Goal: Transaction & Acquisition: Purchase product/service

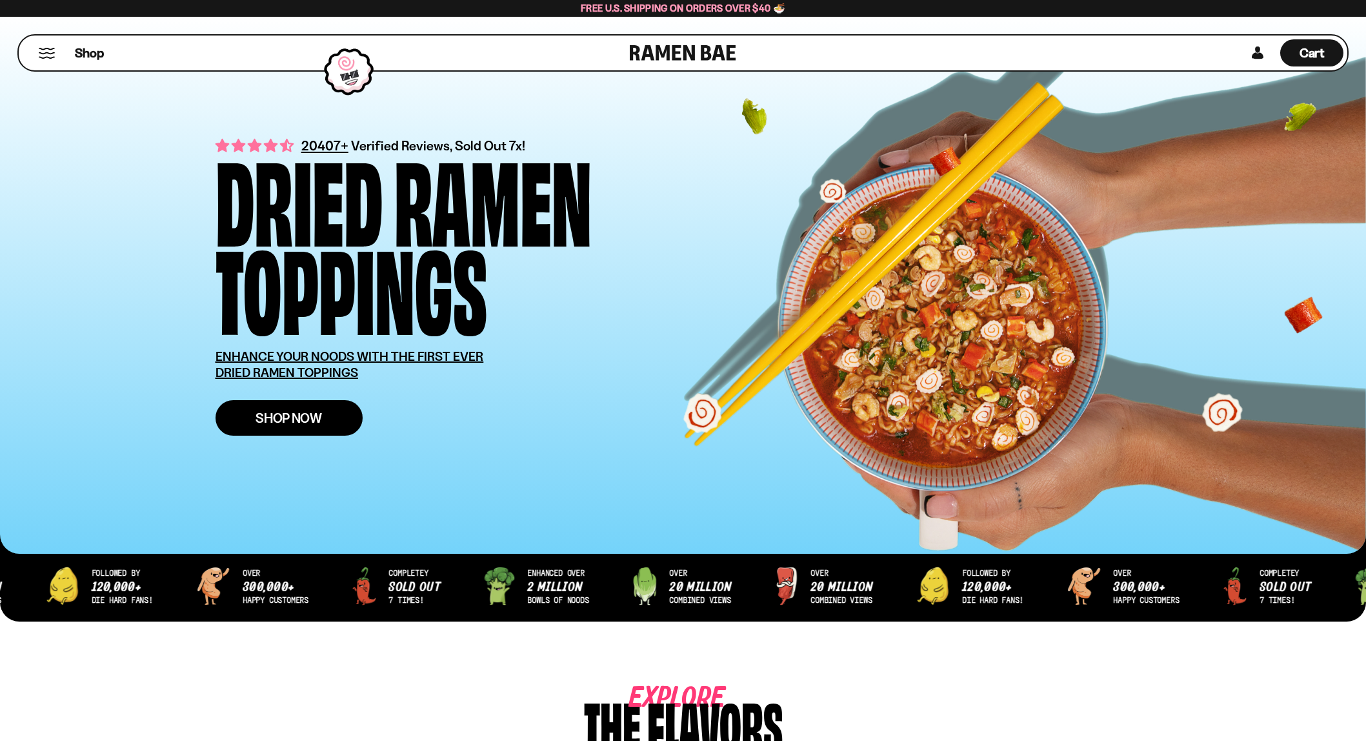
click at [273, 419] on span "Shop Now" at bounding box center [288, 418] width 66 height 14
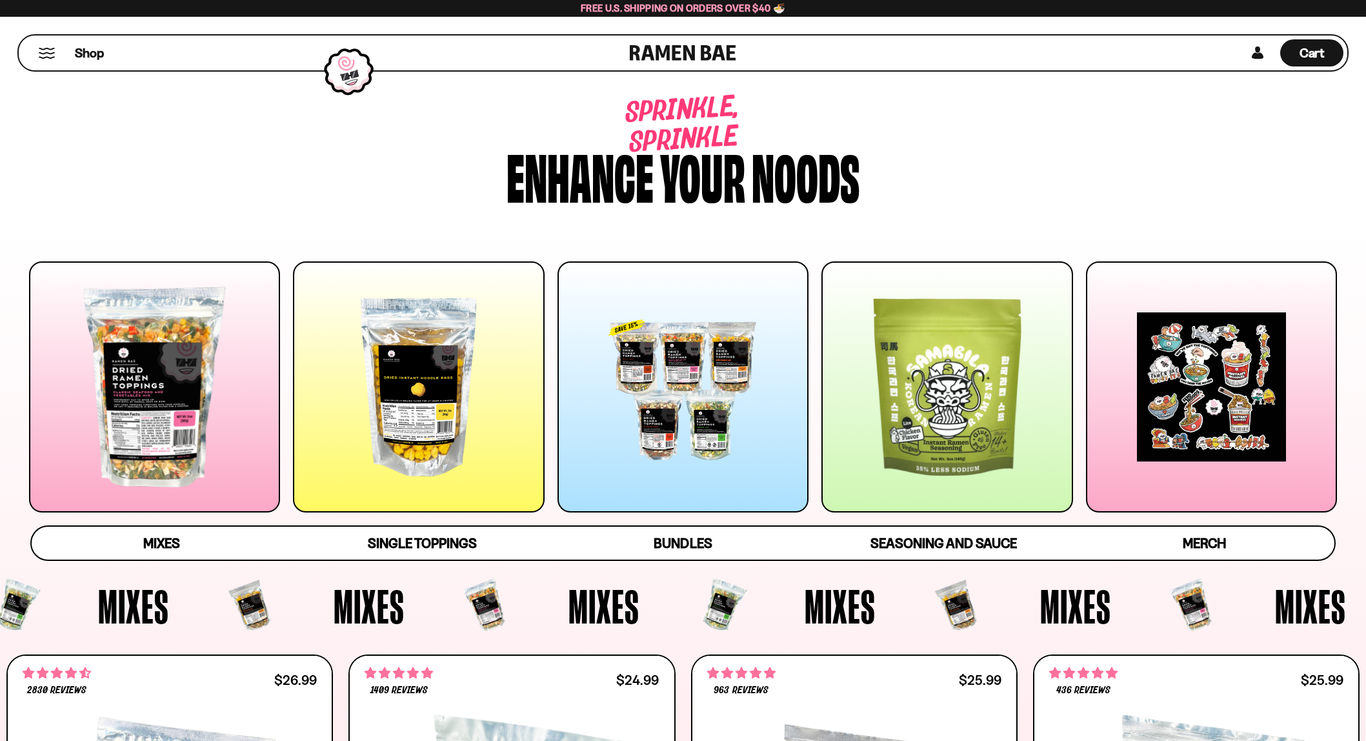
click at [411, 471] on div at bounding box center [418, 386] width 251 height 251
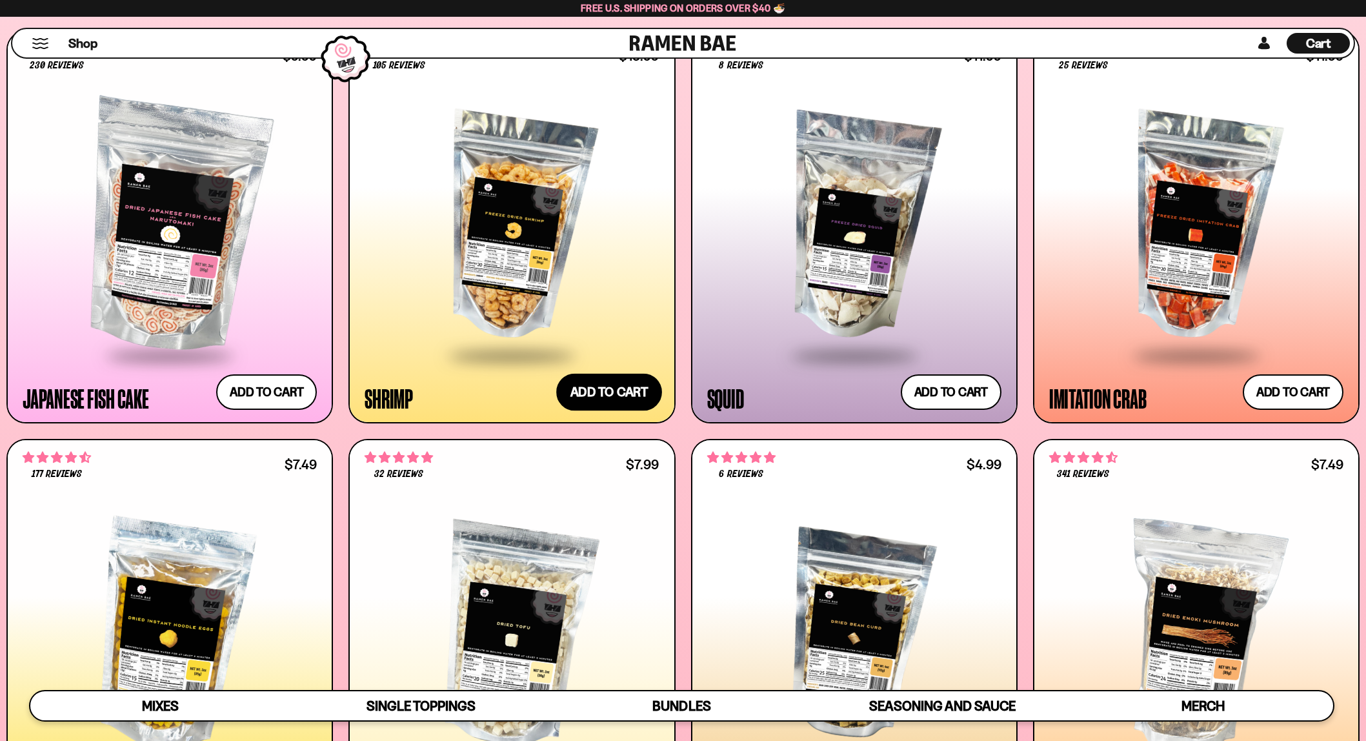
scroll to position [1420, 0]
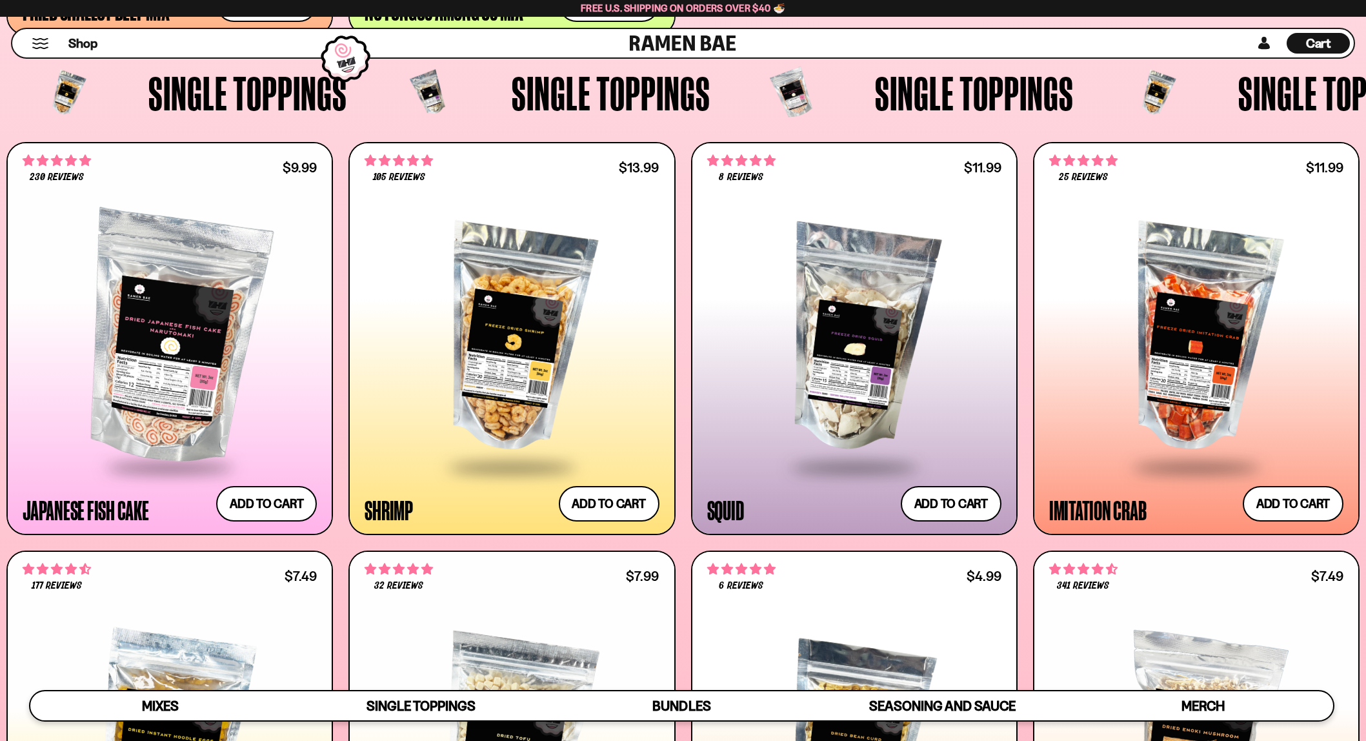
click at [882, 377] on div at bounding box center [854, 339] width 294 height 254
